Goal: Communication & Community: Answer question/provide support

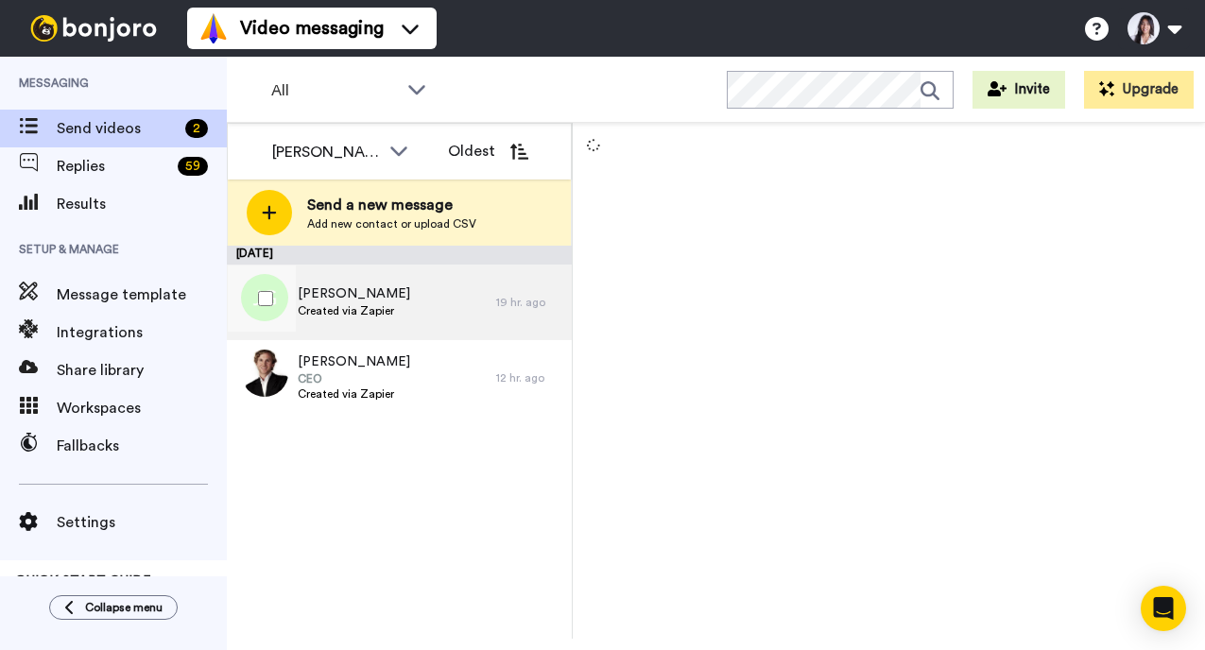
click at [428, 300] on div "[PERSON_NAME] Created via Zapier" at bounding box center [361, 303] width 269 height 76
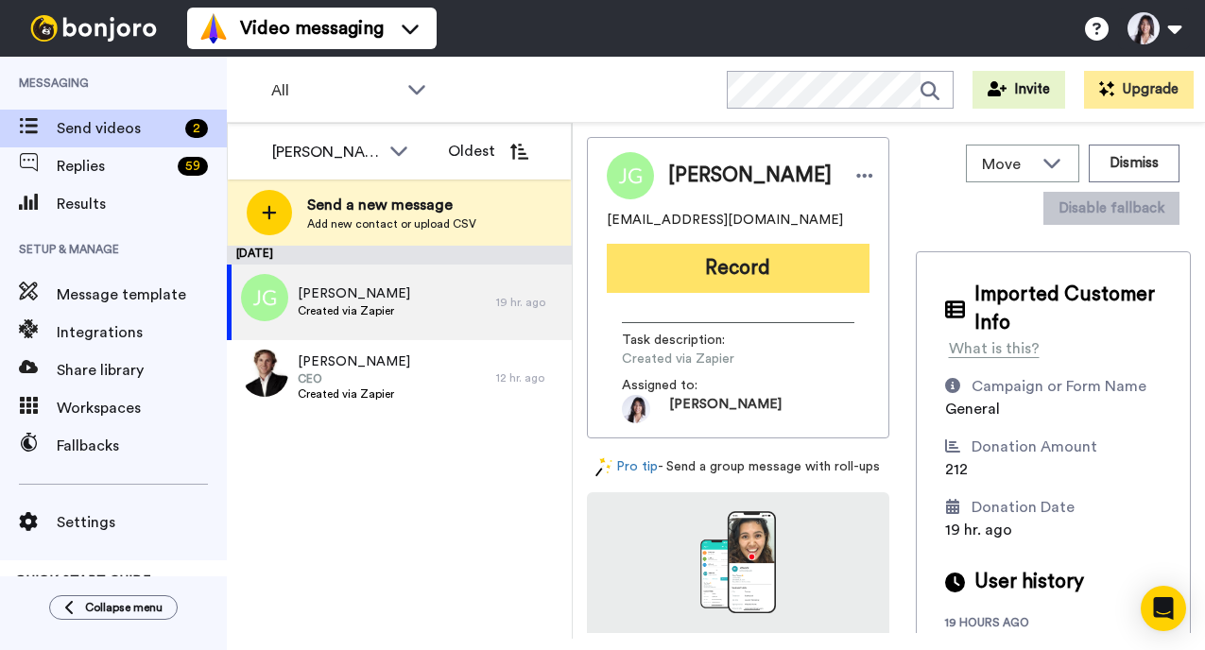
click at [716, 275] on button "Record" at bounding box center [738, 268] width 263 height 49
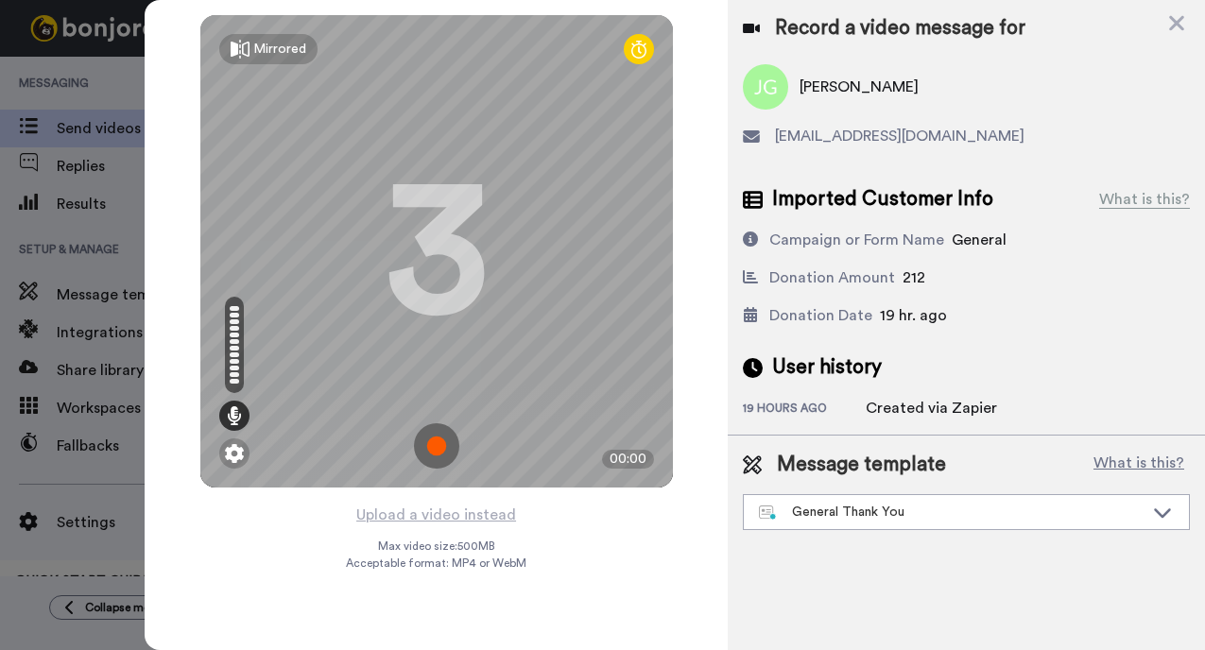
click at [437, 447] on img at bounding box center [436, 445] width 45 height 45
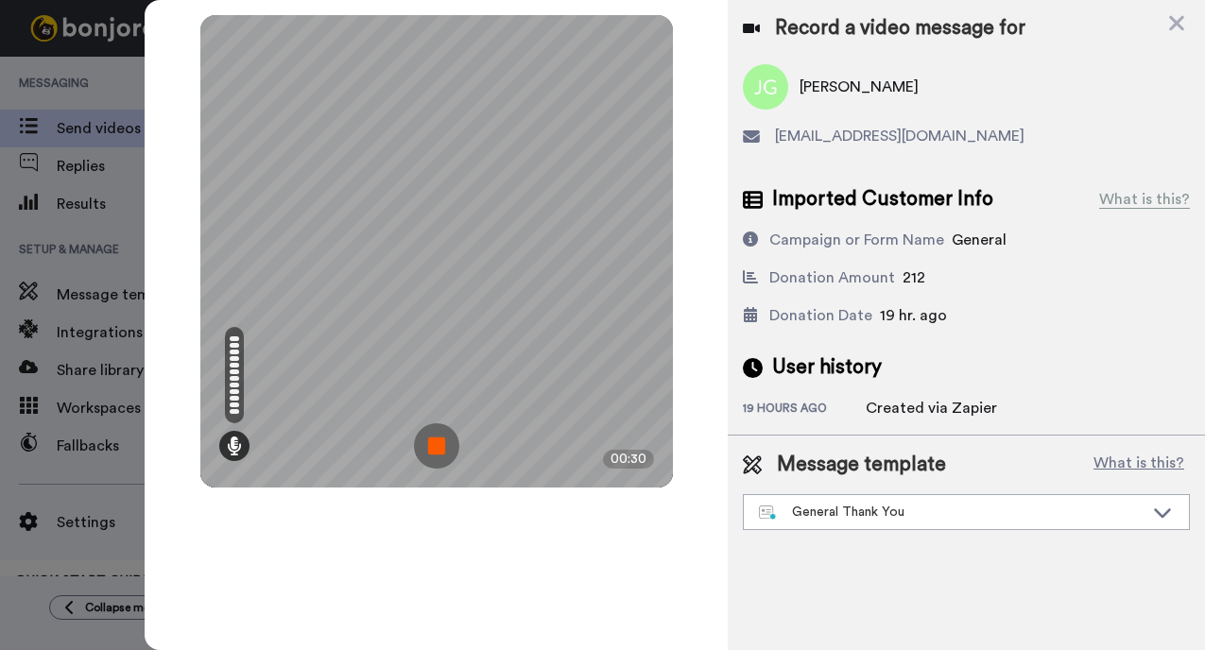
click at [437, 447] on img at bounding box center [436, 445] width 45 height 45
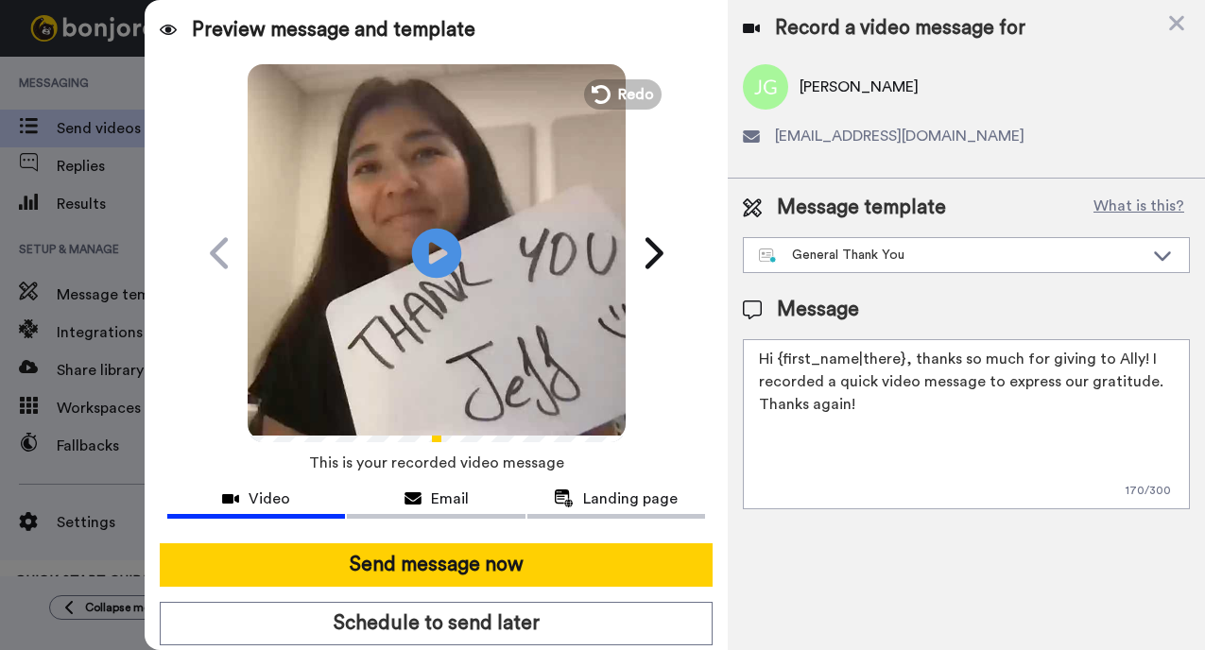
click at [445, 241] on icon at bounding box center [436, 253] width 50 height 50
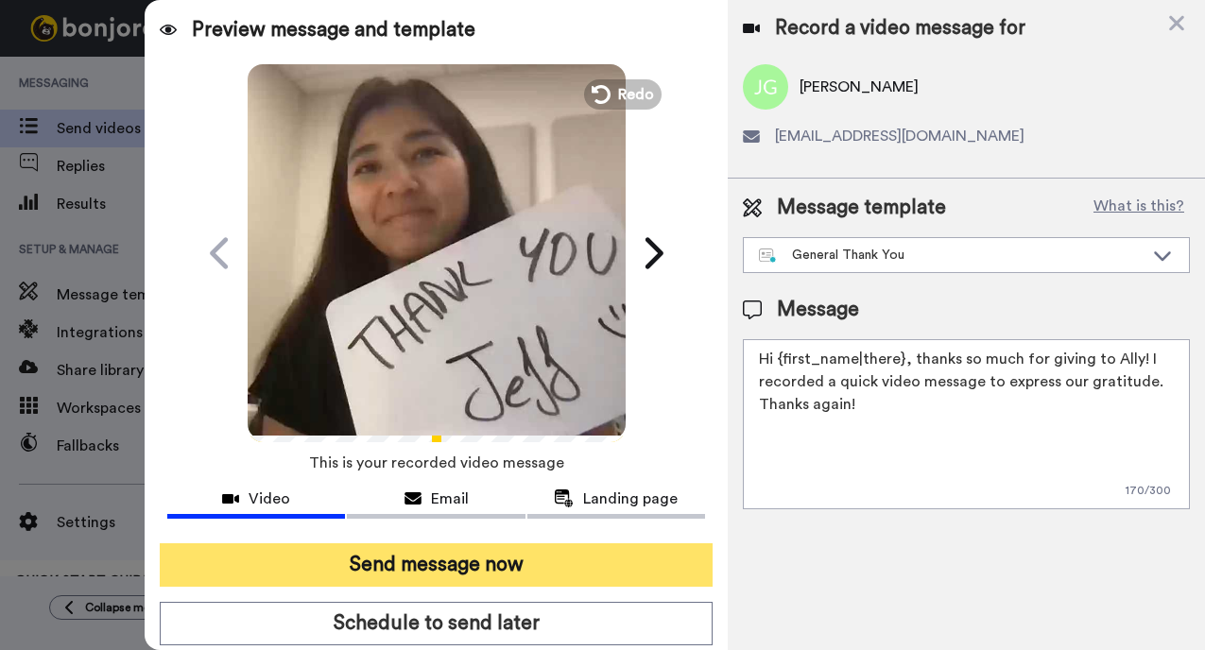
click at [424, 559] on button "Send message now" at bounding box center [436, 564] width 553 height 43
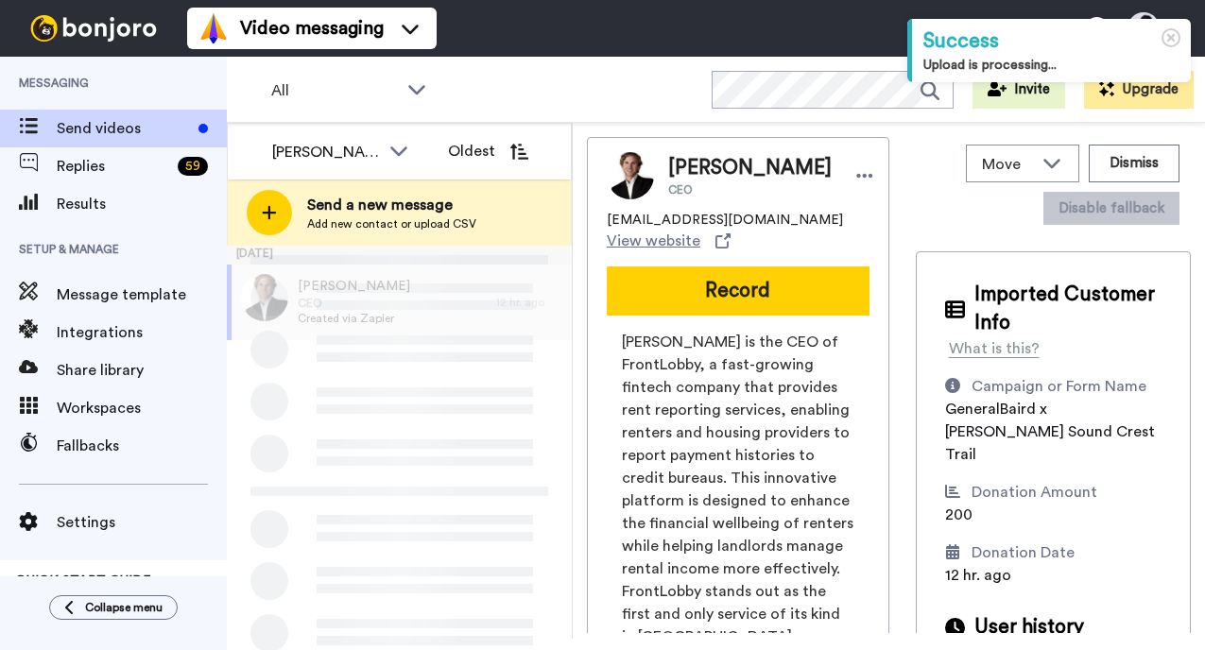
click at [824, 282] on button "Record" at bounding box center [738, 291] width 263 height 49
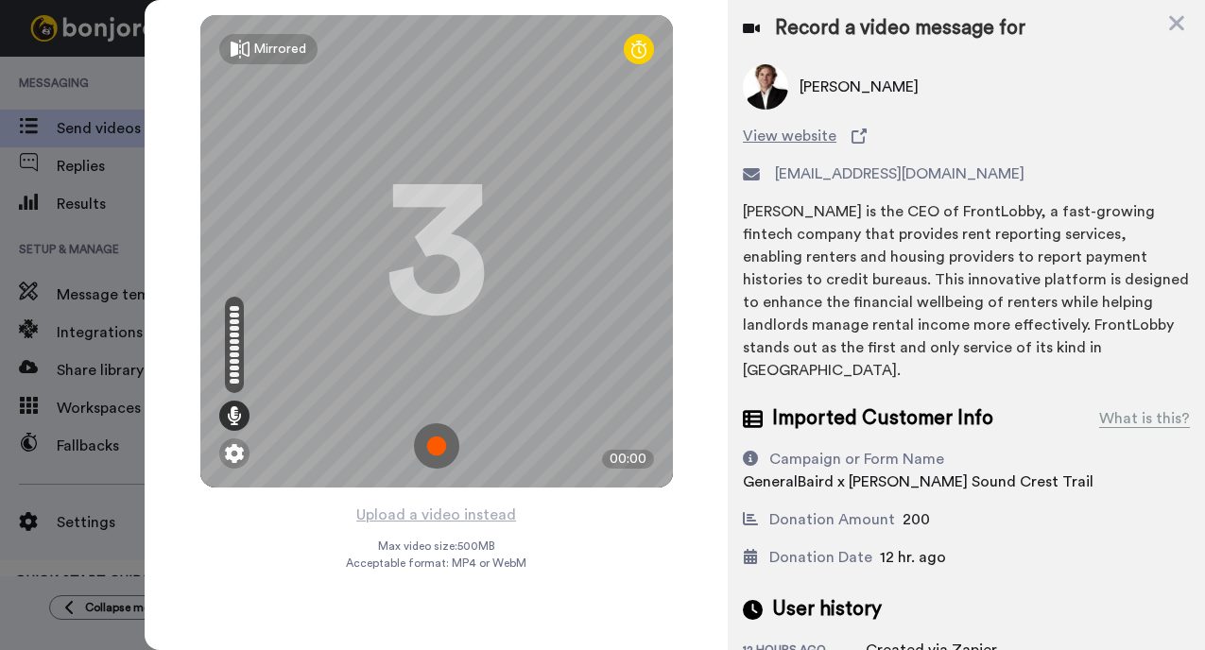
click at [439, 442] on img at bounding box center [436, 445] width 45 height 45
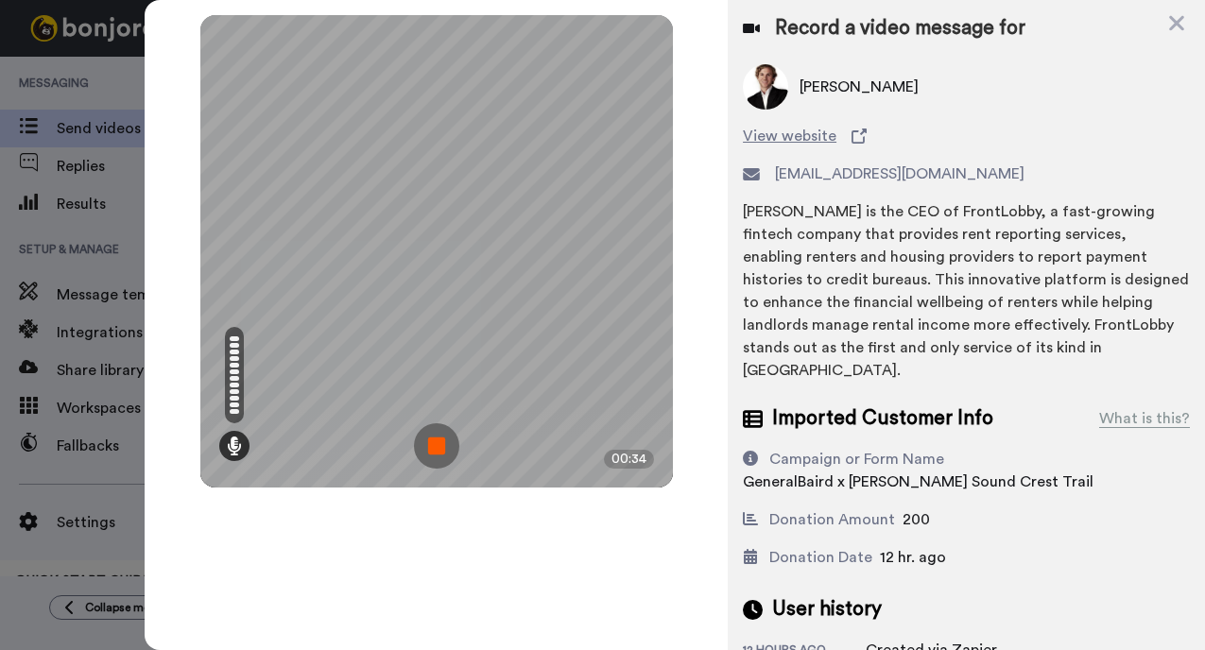
click at [439, 442] on img at bounding box center [436, 445] width 45 height 45
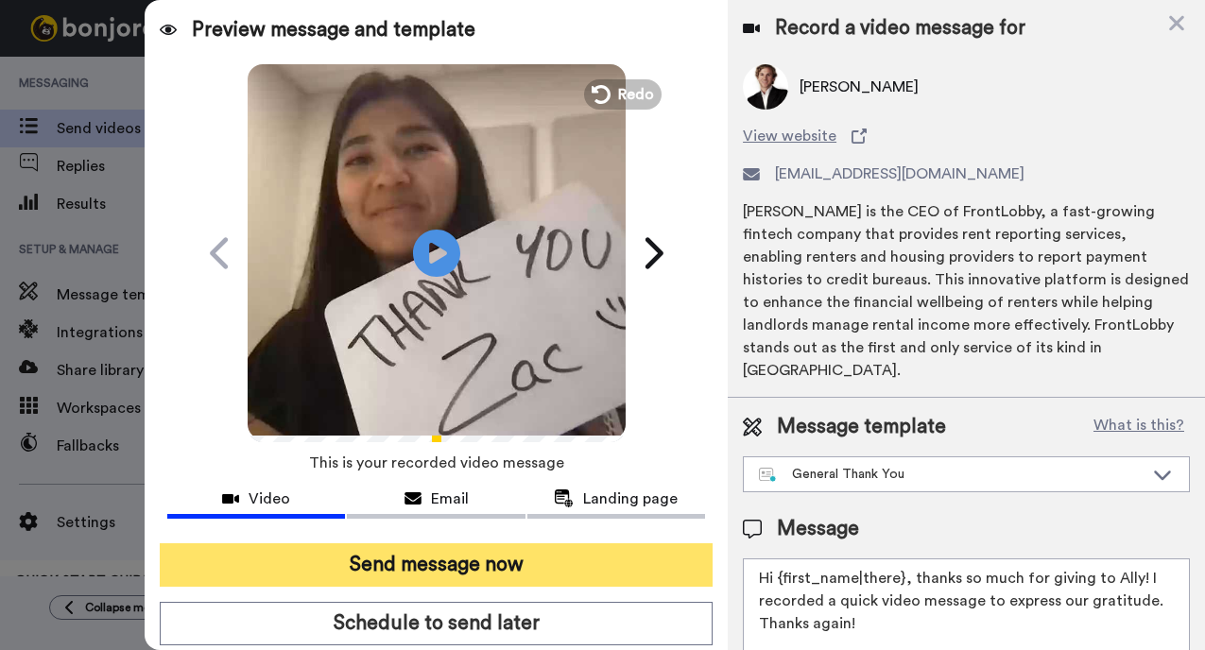
click at [479, 565] on button "Send message now" at bounding box center [436, 564] width 553 height 43
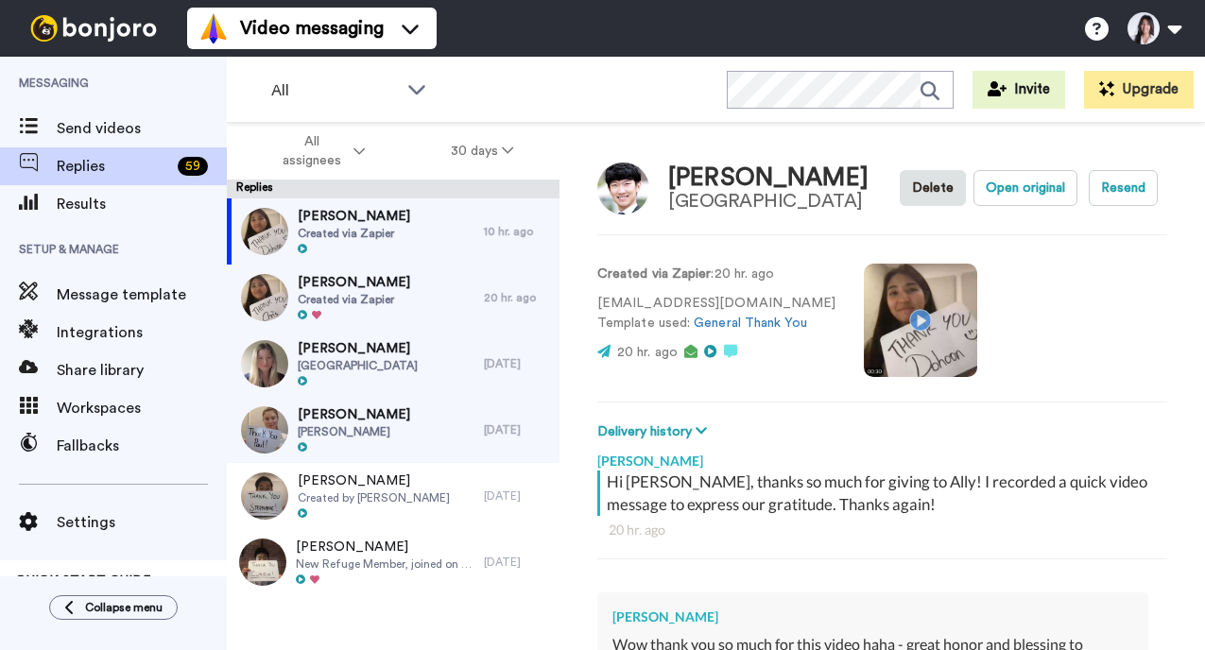
scroll to position [103, 0]
